Goal: Task Accomplishment & Management: Manage account settings

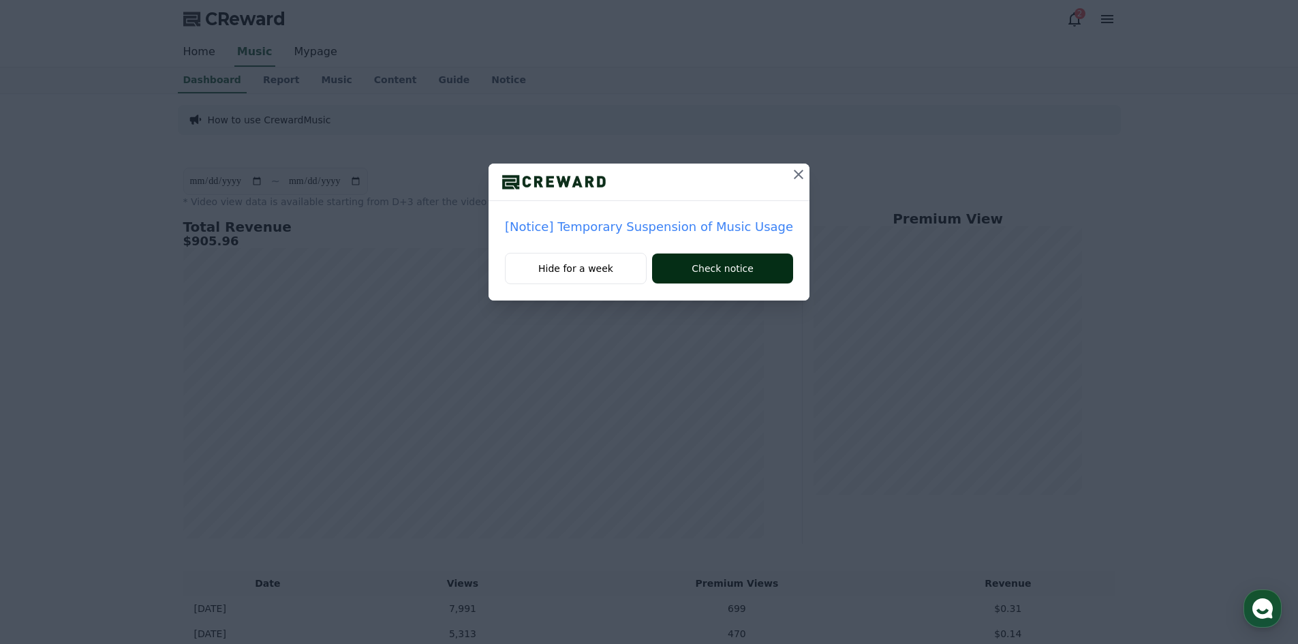
click at [699, 270] on button "Check notice" at bounding box center [722, 268] width 141 height 30
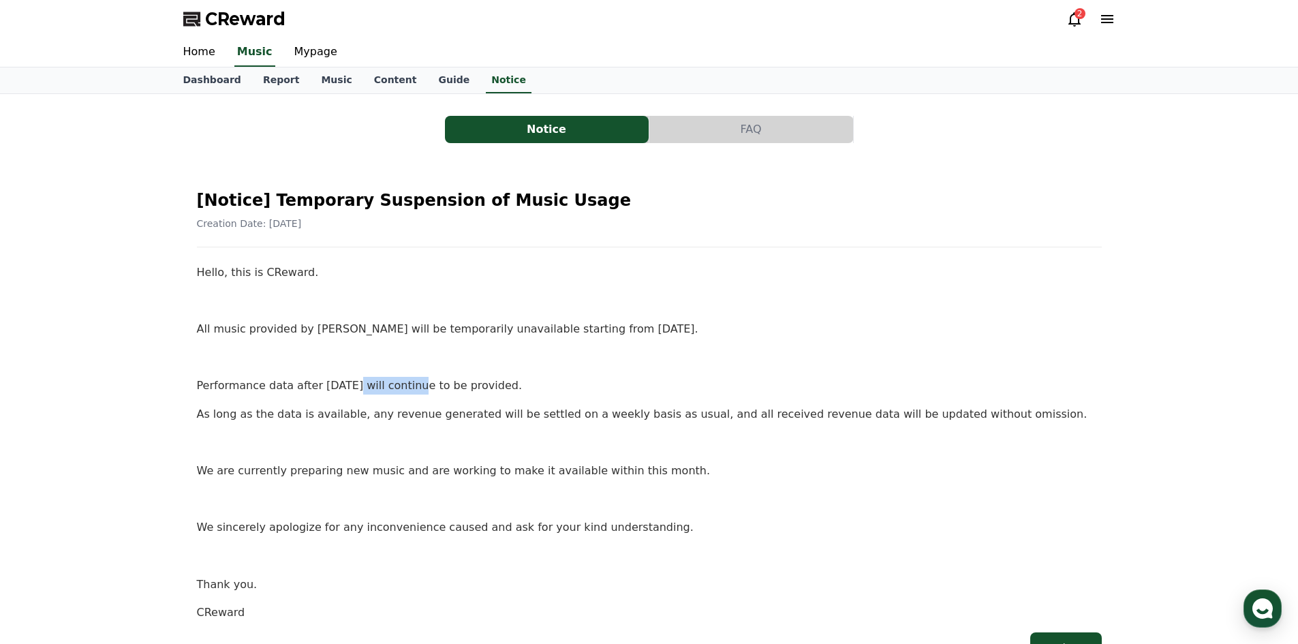
drag, startPoint x: 345, startPoint y: 385, endPoint x: 428, endPoint y: 384, distance: 82.4
click at [424, 385] on p "Performance data after [DATE] will continue to be provided." at bounding box center [649, 386] width 905 height 18
click at [428, 384] on p "Performance data after [DATE] will continue to be provided." at bounding box center [649, 386] width 905 height 18
drag, startPoint x: 343, startPoint y: 330, endPoint x: 356, endPoint y: 328, distance: 13.1
click at [350, 329] on p "All music provided by [PERSON_NAME] will be temporarily unavailable starting fr…" at bounding box center [649, 329] width 905 height 18
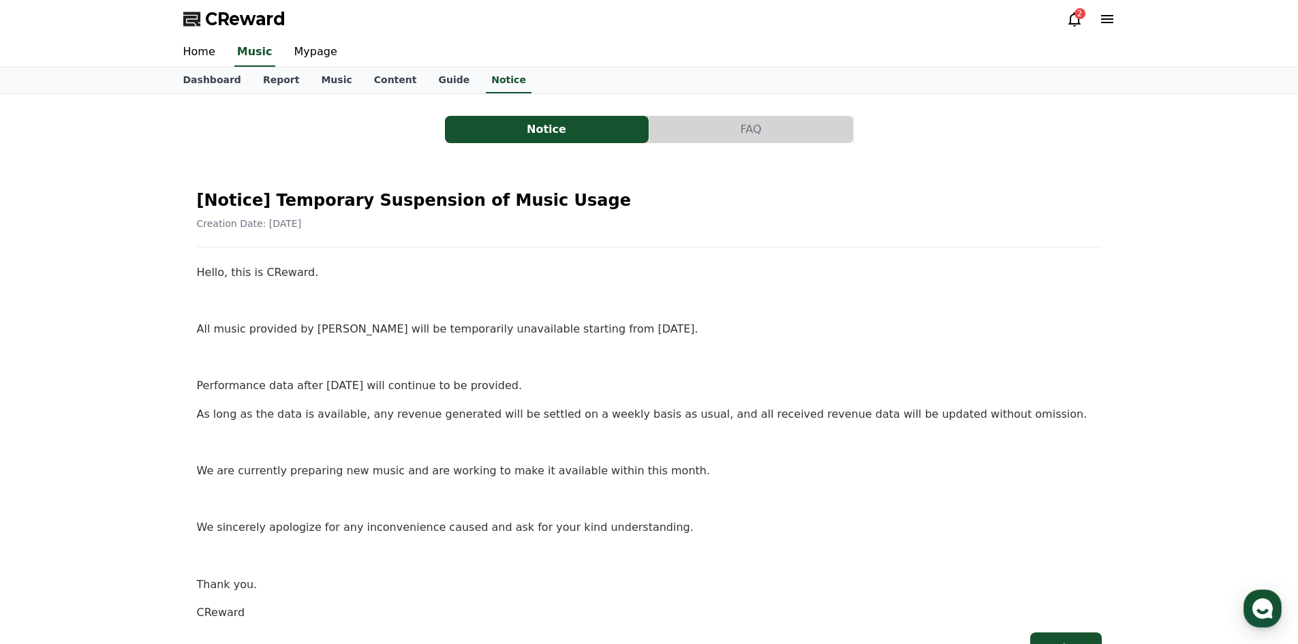
click at [359, 326] on p "All music provided by [PERSON_NAME] will be temporarily unavailable starting fr…" at bounding box center [649, 329] width 905 height 18
click at [308, 61] on link "Mypage" at bounding box center [315, 52] width 65 height 29
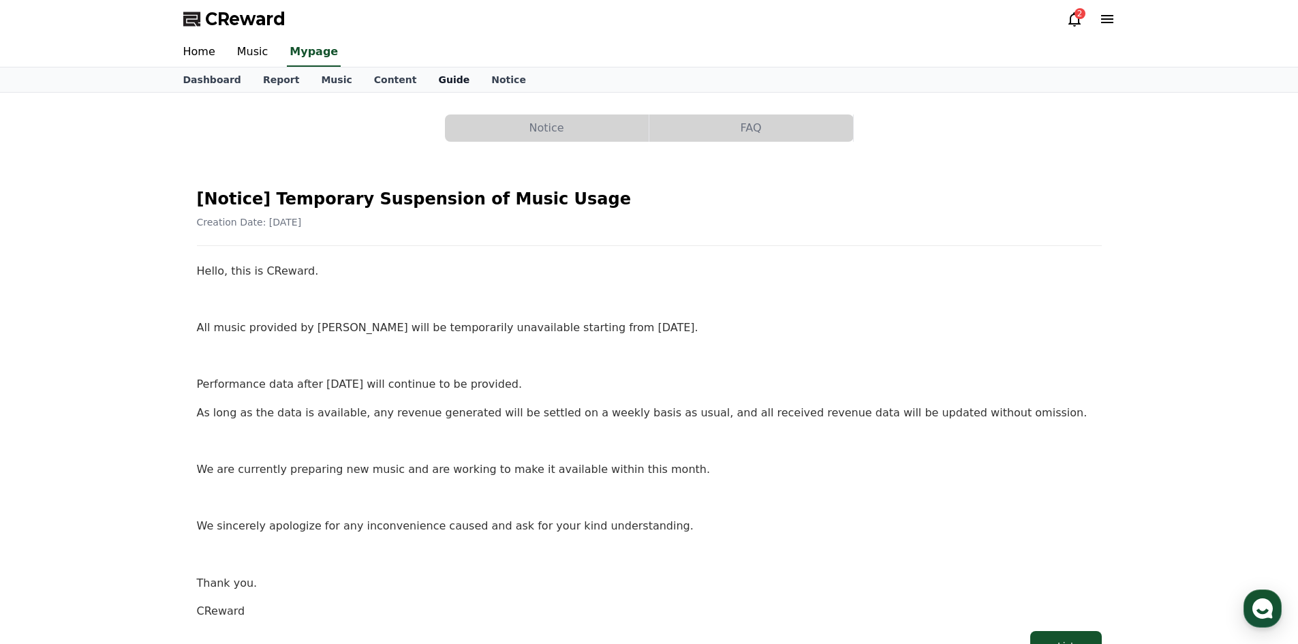
select select "**********"
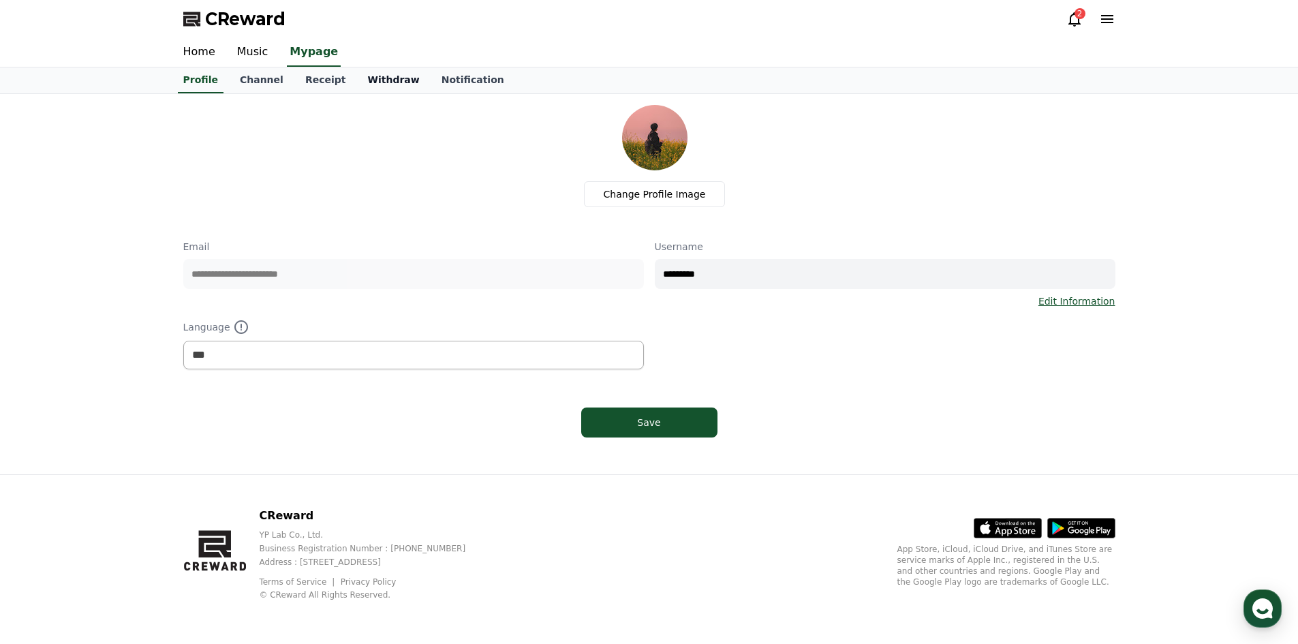
click at [379, 83] on link "Withdraw" at bounding box center [393, 80] width 74 height 26
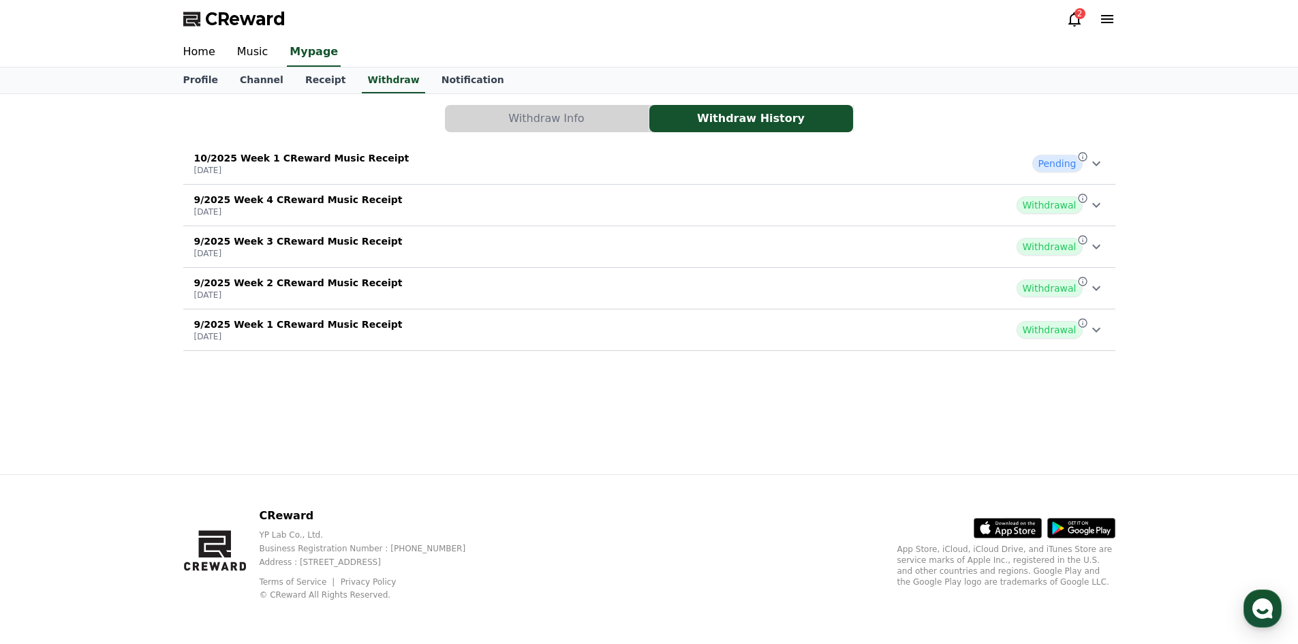
click at [337, 83] on div "Profile Channel Receipt Withdraw Notification" at bounding box center [649, 80] width 954 height 26
click at [318, 83] on link "Receipt" at bounding box center [325, 80] width 63 height 26
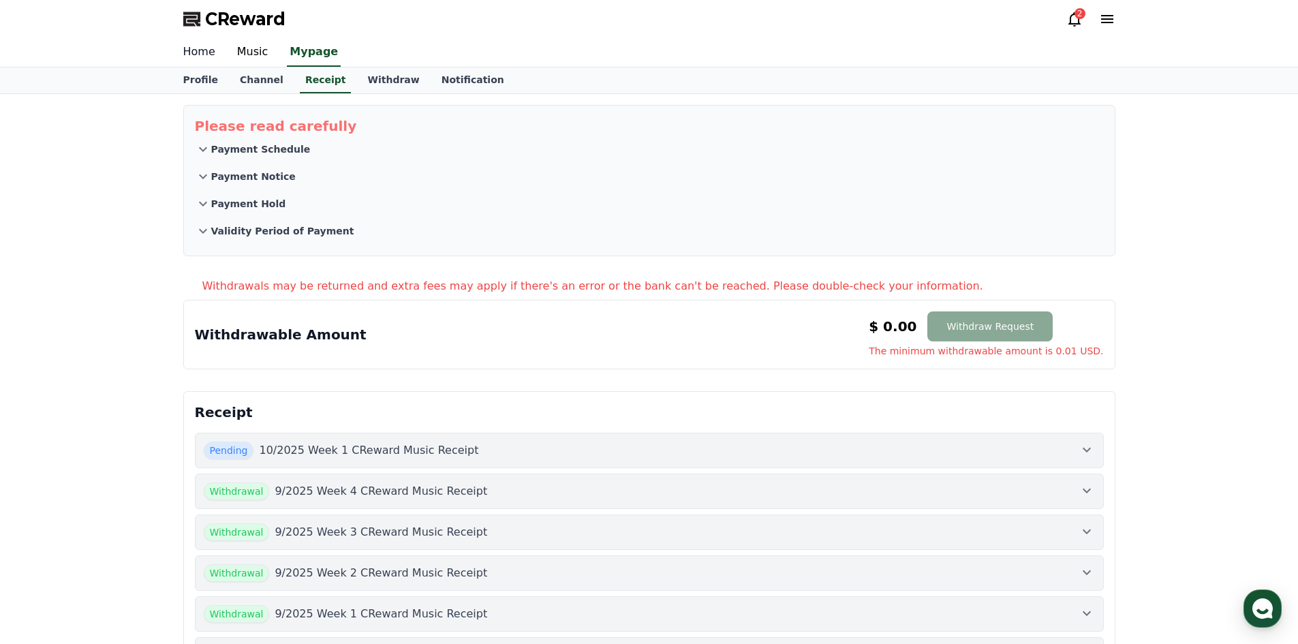
click at [202, 57] on link "Home" at bounding box center [199, 52] width 54 height 29
